Goal: Task Accomplishment & Management: Use online tool/utility

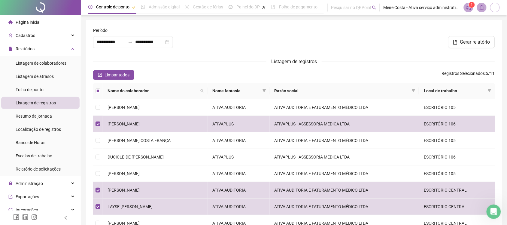
click at [30, 20] on span "Página inicial" at bounding box center [28, 22] width 25 height 5
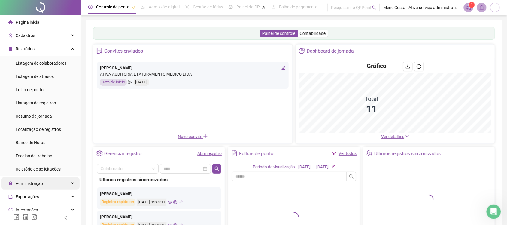
click at [34, 183] on span "Administração" at bounding box center [29, 183] width 27 height 5
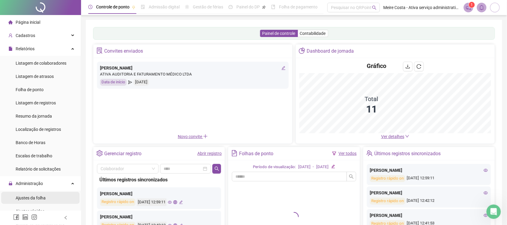
click at [35, 198] on span "Ajustes da folha" at bounding box center [31, 197] width 30 height 5
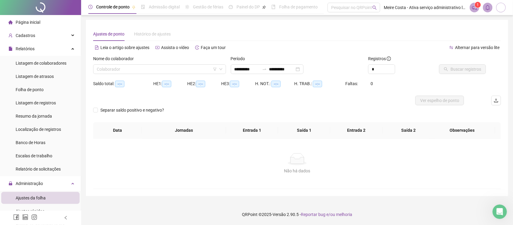
type input "**********"
click at [154, 68] on input "search" at bounding box center [157, 69] width 120 height 9
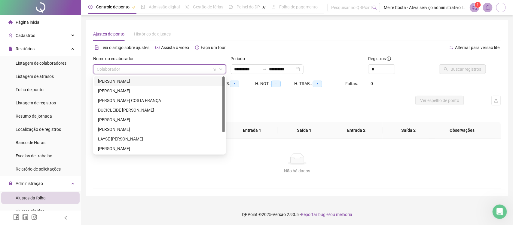
click at [107, 80] on div "[PERSON_NAME]" at bounding box center [159, 81] width 123 height 7
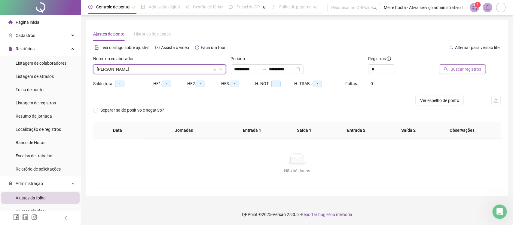
click at [457, 69] on span "Buscar registros" at bounding box center [465, 69] width 31 height 7
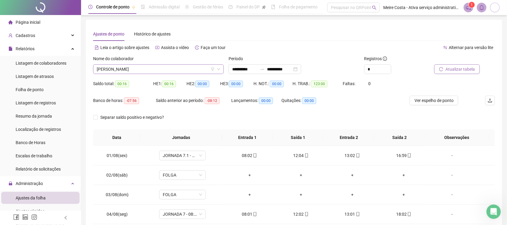
click at [167, 69] on span "[PERSON_NAME]" at bounding box center [158, 69] width 123 height 9
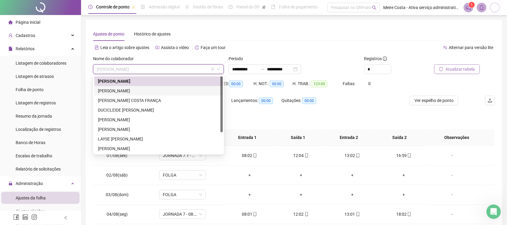
click at [136, 92] on div "[PERSON_NAME]" at bounding box center [158, 90] width 121 height 7
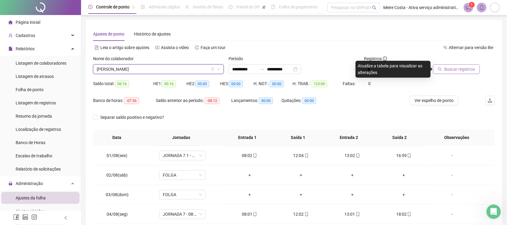
click at [460, 68] on span "Buscar registros" at bounding box center [459, 69] width 31 height 7
